Goal: Task Accomplishment & Management: Manage account settings

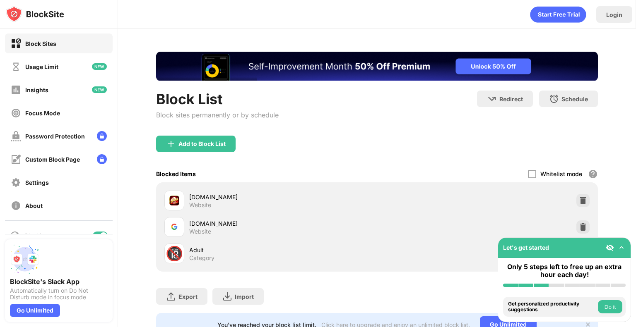
scroll to position [38, 0]
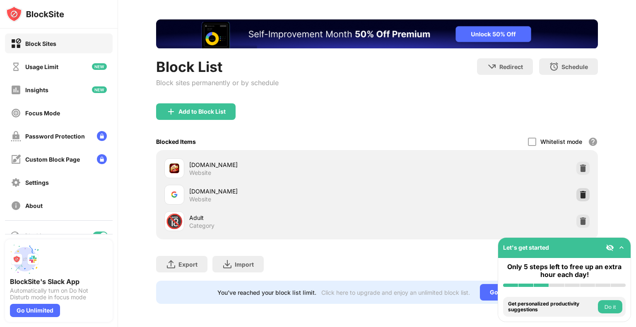
click at [579, 191] on img at bounding box center [583, 195] width 8 height 8
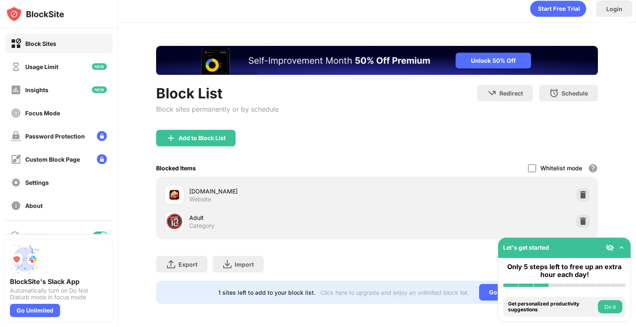
scroll to position [12, 0]
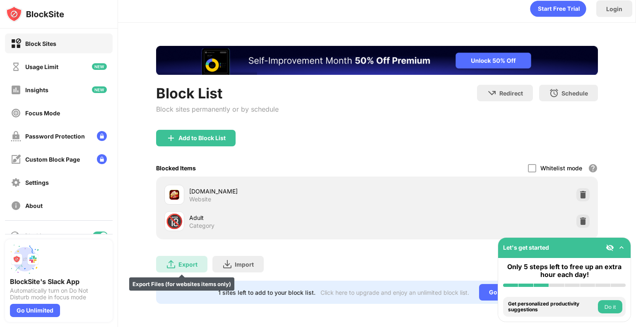
click at [190, 261] on div "Export" at bounding box center [187, 264] width 19 height 7
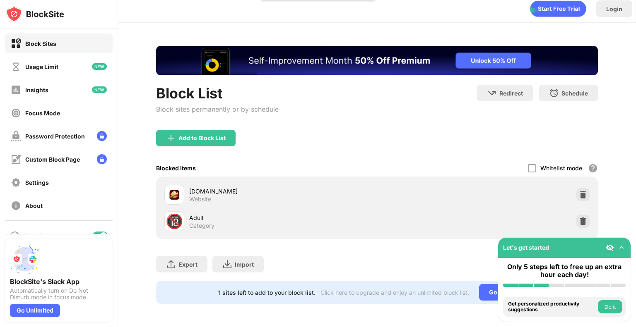
drag, startPoint x: 205, startPoint y: 114, endPoint x: 205, endPoint y: 121, distance: 7.1
click at [205, 116] on div "Block List Block sites permanently or by schedule" at bounding box center [217, 107] width 123 height 45
click at [205, 130] on div "Add to Block List" at bounding box center [195, 138] width 79 height 17
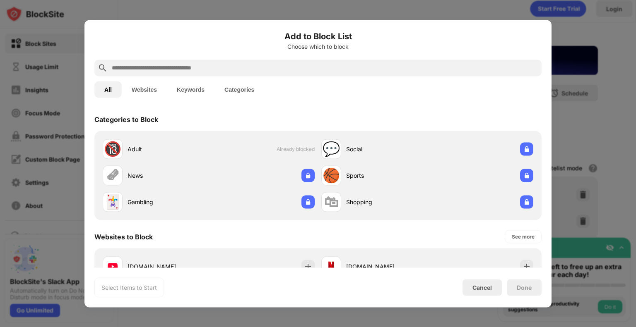
click at [225, 67] on input "text" at bounding box center [324, 68] width 427 height 10
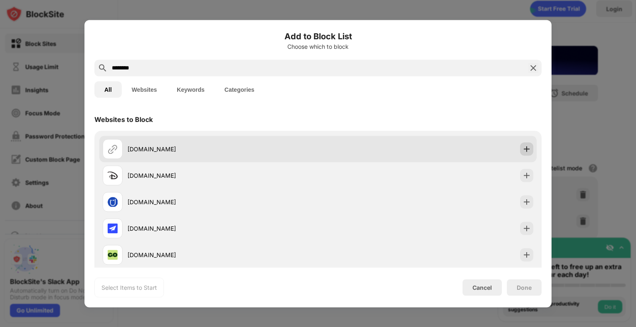
type input "********"
click at [522, 146] on img at bounding box center [526, 149] width 8 height 8
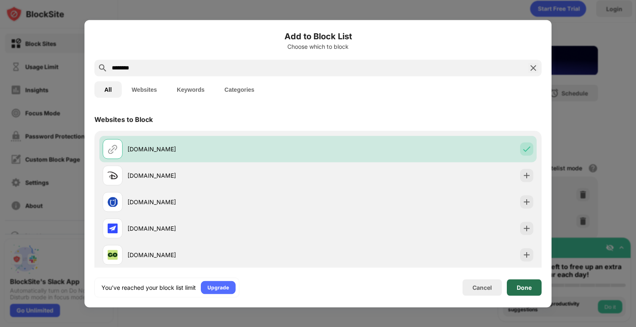
click at [514, 287] on div "Done" at bounding box center [524, 287] width 35 height 17
